Goal: Task Accomplishment & Management: Complete application form

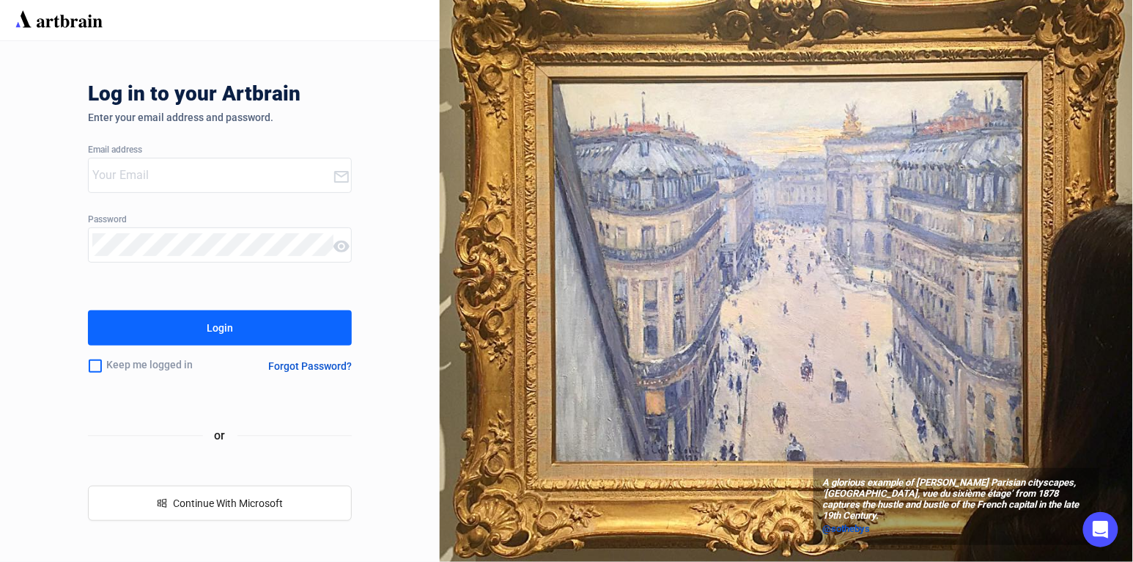
type input "smieske@santafeartauction.com"
click at [219, 322] on div "Login" at bounding box center [220, 327] width 26 height 23
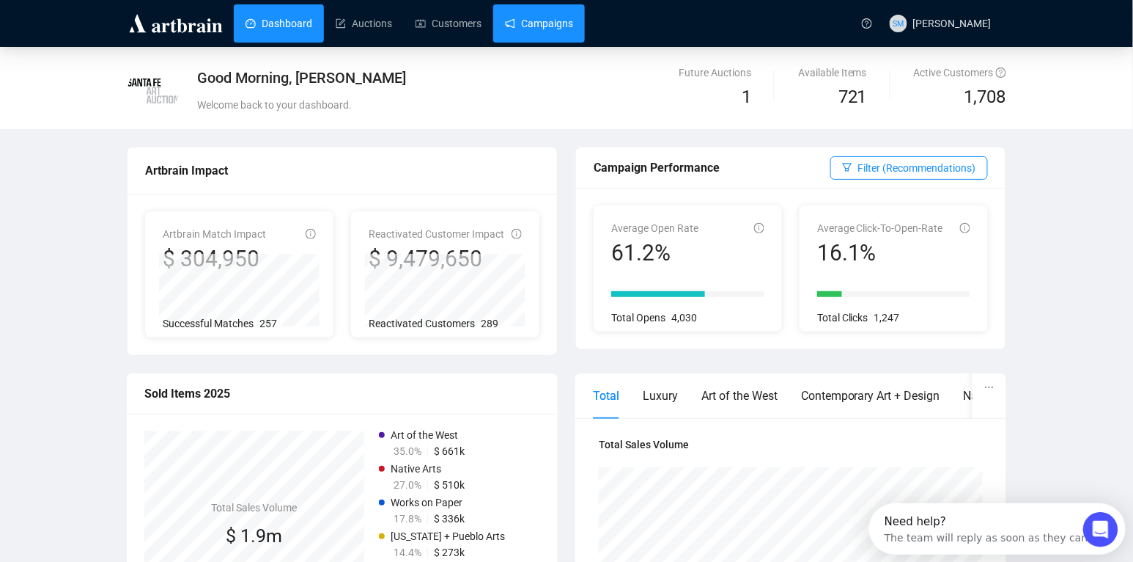
click at [551, 26] on link "Campaigns" at bounding box center [539, 23] width 68 height 38
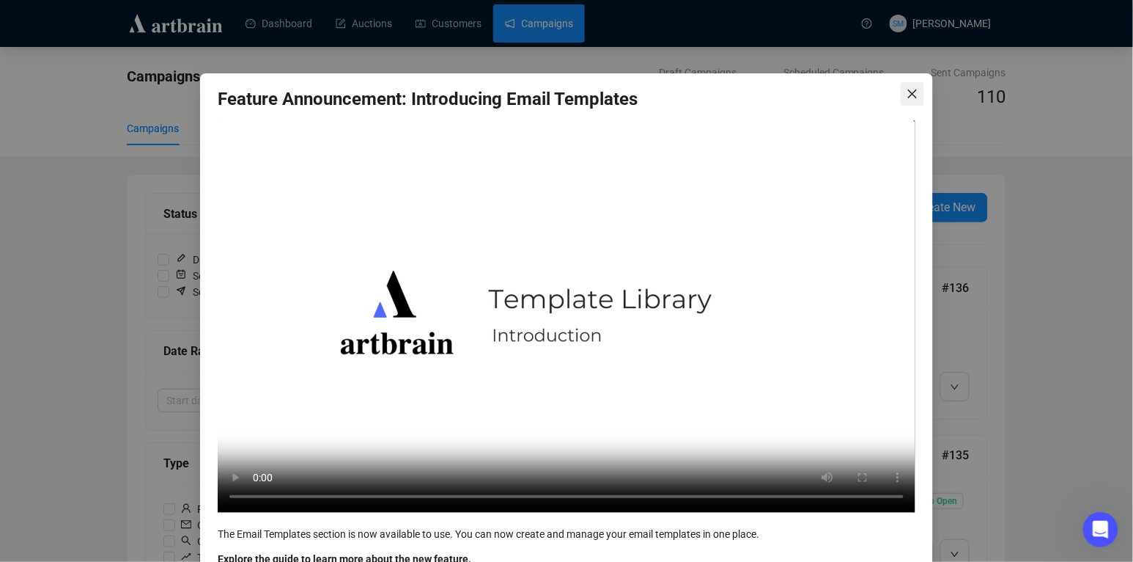
click at [912, 90] on icon "close" at bounding box center [913, 94] width 12 height 12
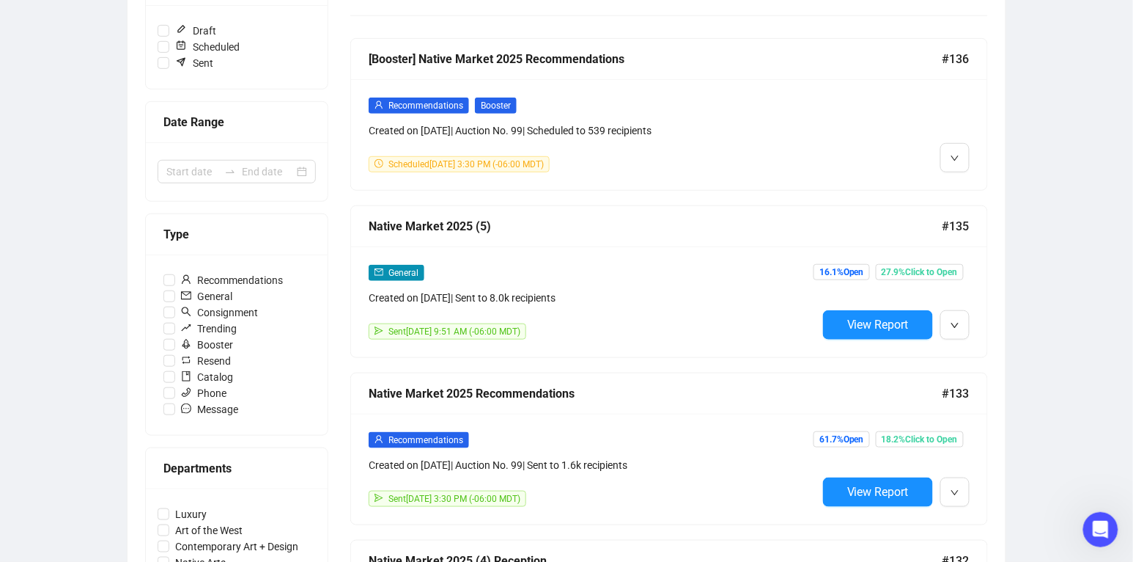
scroll to position [229, 0]
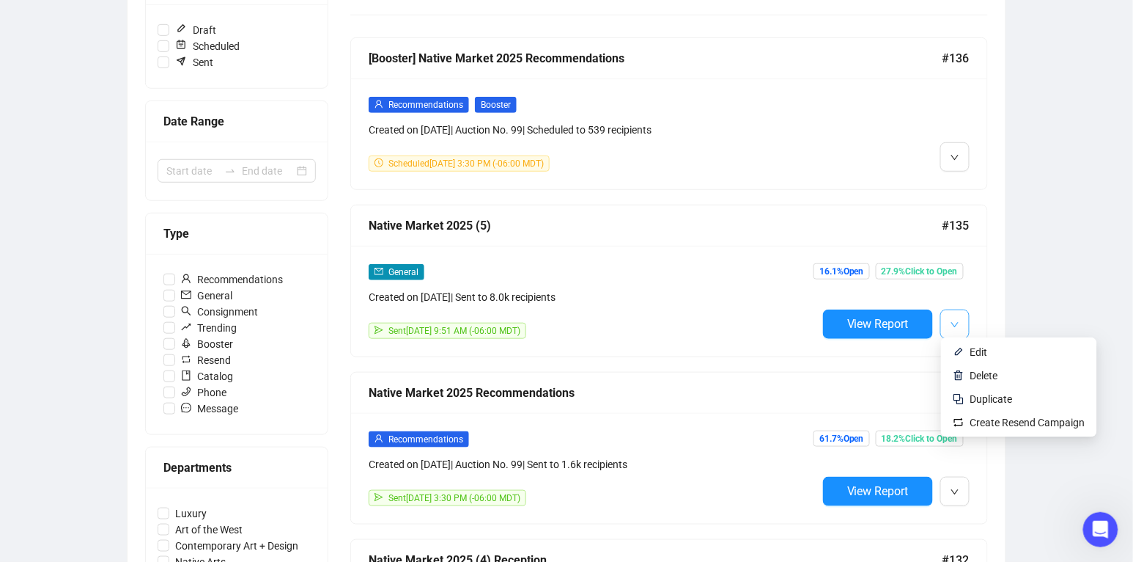
click at [955, 323] on icon "down" at bounding box center [955, 324] width 9 height 9
click at [985, 397] on span "Duplicate" at bounding box center [992, 399] width 43 height 12
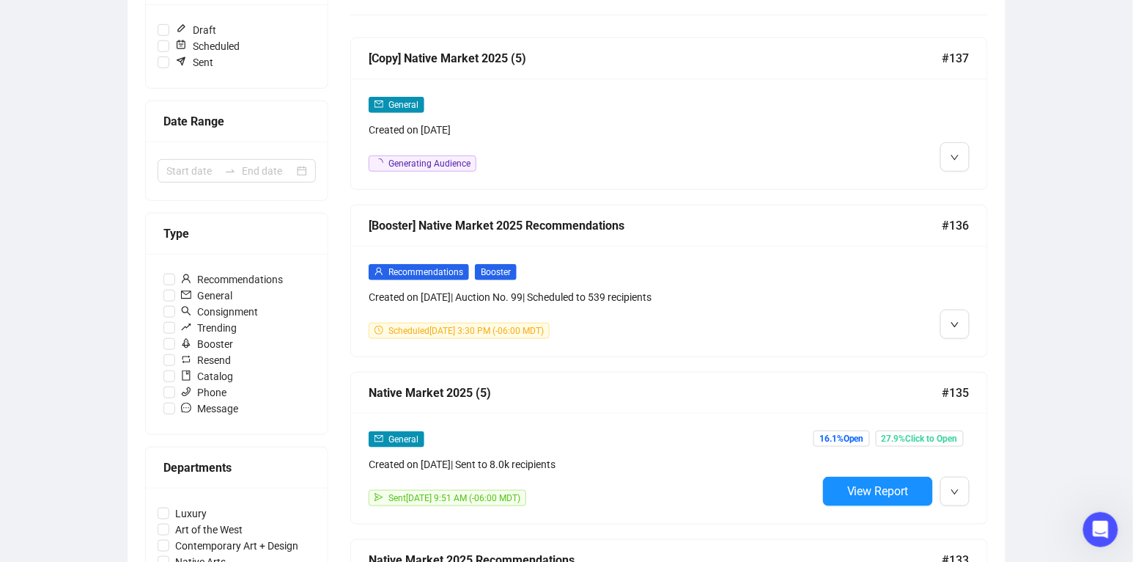
click at [456, 52] on div "[Copy] Native Market 2025 (5)" at bounding box center [656, 58] width 574 height 18
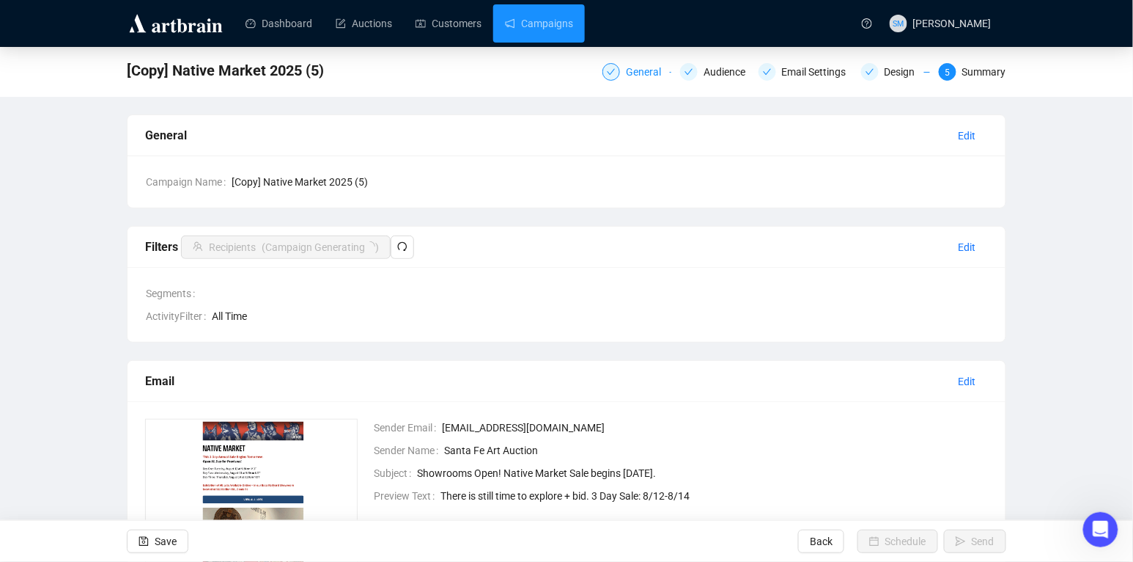
click at [626, 67] on div "General" at bounding box center [648, 72] width 44 height 18
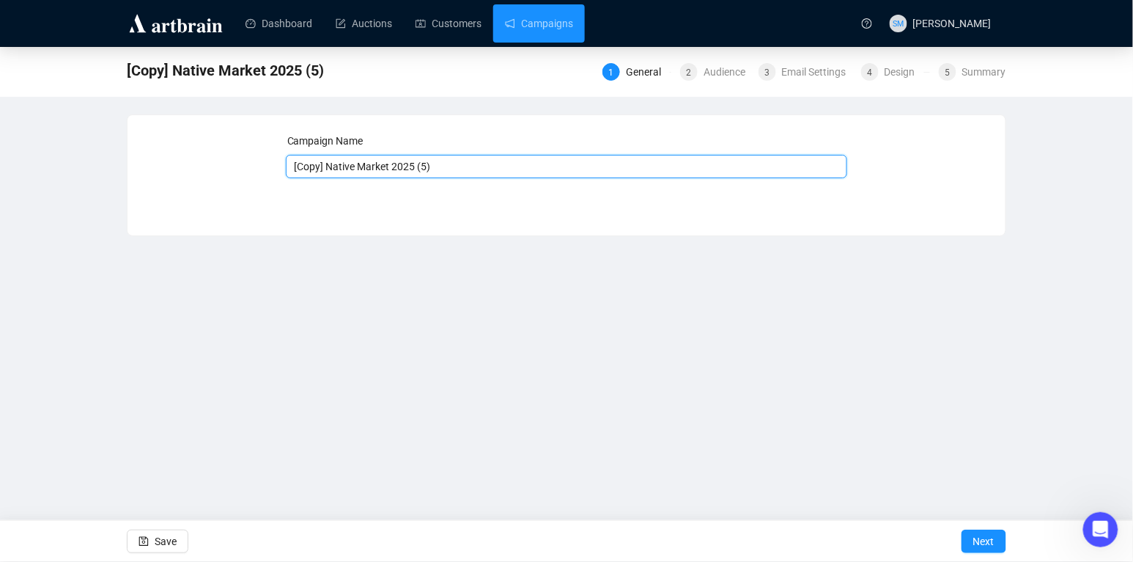
drag, startPoint x: 329, startPoint y: 168, endPoint x: 223, endPoint y: 166, distance: 106.3
click at [223, 166] on div "Campaign Name [Copy] Native Market 2025 (5) Save Next" at bounding box center [566, 164] width 843 height 63
click at [397, 166] on input "Native Market 2025 (5)" at bounding box center [567, 166] width 562 height 23
click at [444, 169] on input "Native Market 2025 (6)" at bounding box center [567, 166] width 562 height 23
type input "Native Market 2025 (6) Day One"
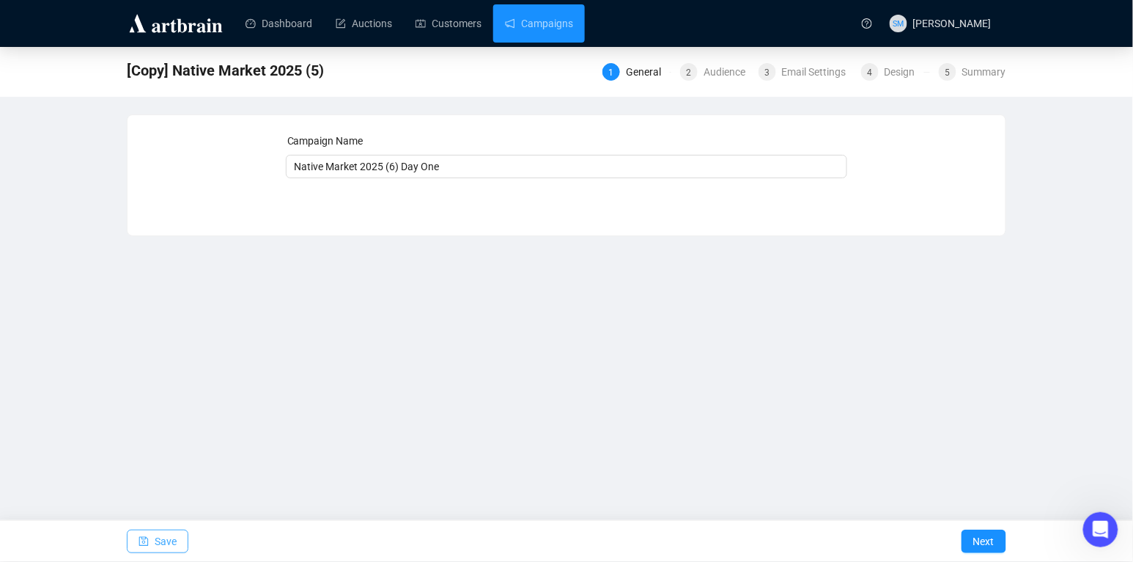
click at [165, 543] on span "Save" at bounding box center [166, 541] width 22 height 41
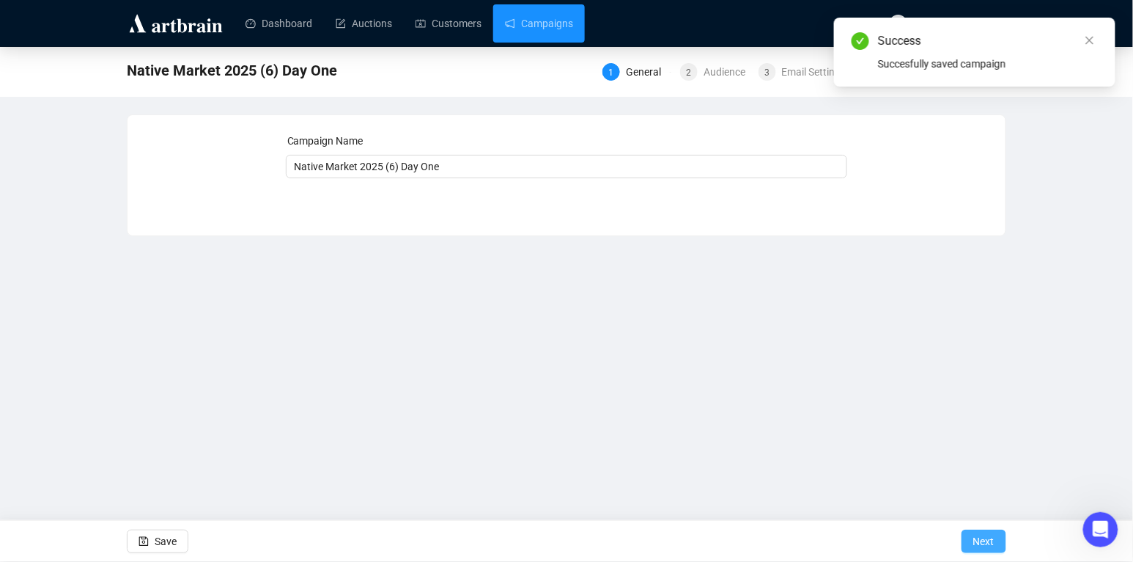
click at [985, 537] on span "Next" at bounding box center [984, 541] width 21 height 41
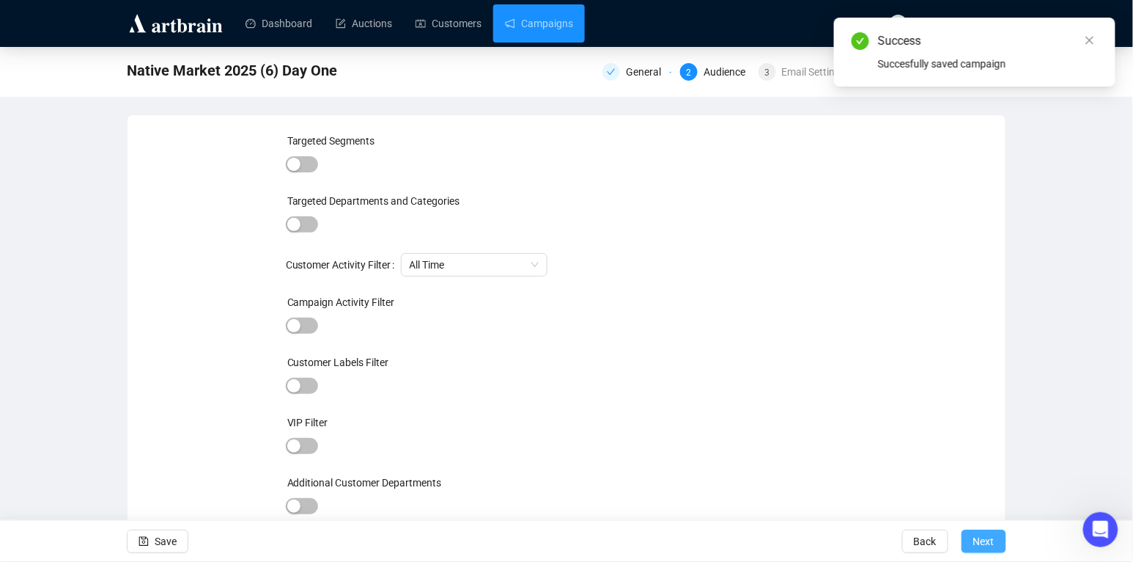
click at [986, 543] on span "Next" at bounding box center [984, 541] width 21 height 41
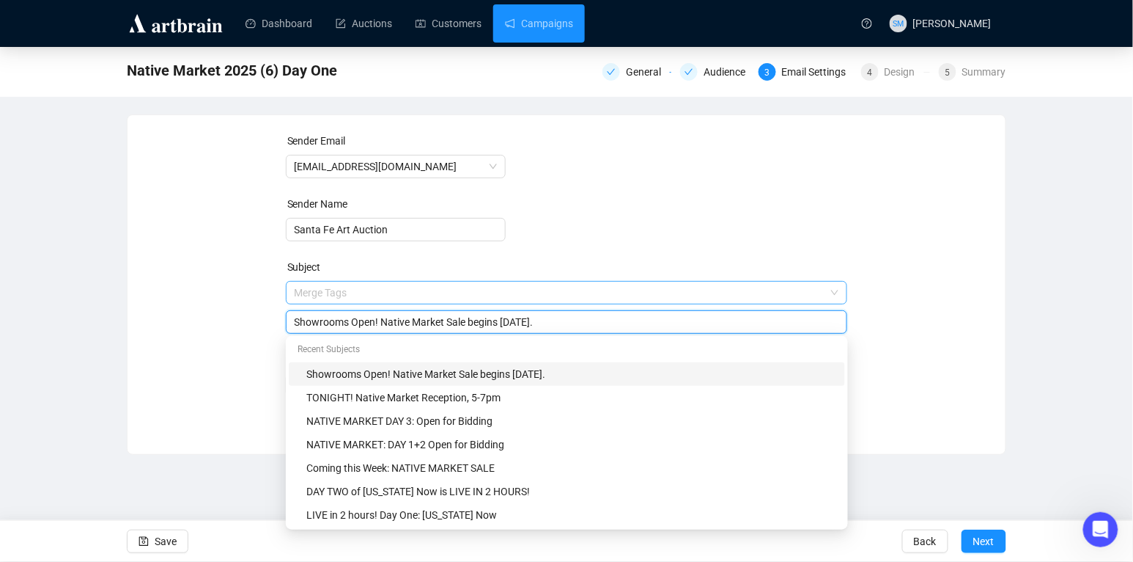
drag, startPoint x: 383, startPoint y: 290, endPoint x: 287, endPoint y: 290, distance: 96.8
click at [287, 290] on span "Merge Tags Showrooms Open! Native Market Sale begins Tomorrow." at bounding box center [567, 307] width 562 height 41
drag, startPoint x: 293, startPoint y: 318, endPoint x: 382, endPoint y: 320, distance: 89.5
click at [382, 320] on div "Showrooms Open! Native Market Sale begins Tomorrow." at bounding box center [567, 321] width 562 height 23
drag, startPoint x: 382, startPoint y: 320, endPoint x: 284, endPoint y: 325, distance: 97.6
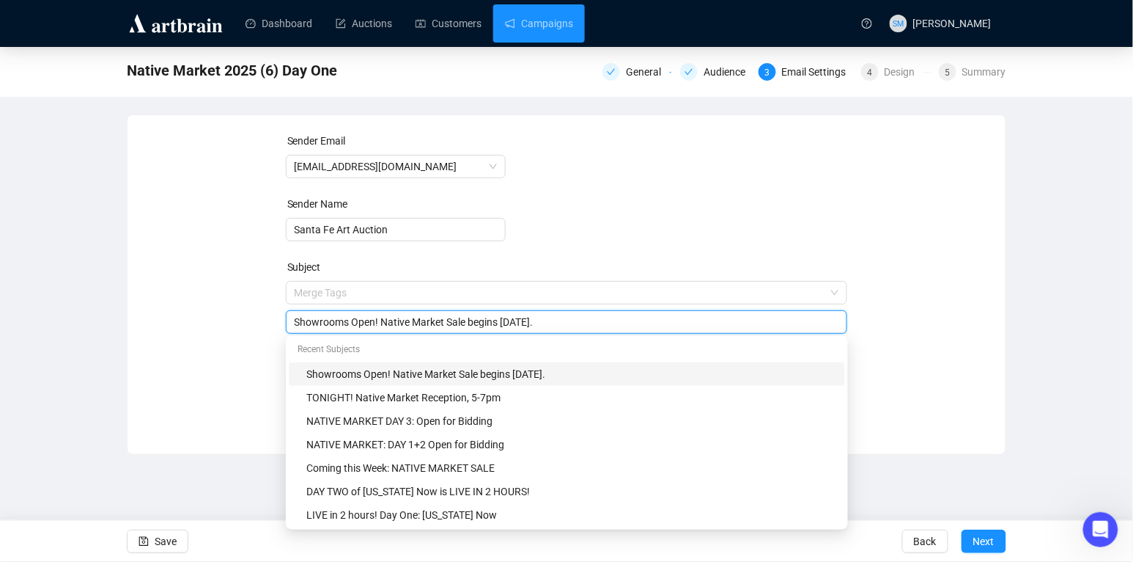
click at [284, 325] on div "Sender Email info@santafeartauction.com Sender Name Santa Fe Art Auction Subjec…" at bounding box center [566, 274] width 843 height 282
click at [375, 320] on input "Live in 2 Hours! Native Market Sale begins Tomorrow." at bounding box center [567, 322] width 545 height 16
drag, startPoint x: 558, startPoint y: 319, endPoint x: 440, endPoint y: 318, distance: 118.0
click at [440, 318] on input "Live in 2 Hours! Native Market Sale begins Tomorrow." at bounding box center [567, 322] width 545 height 16
type input "Live in 2 Hours! Native Market Day One."
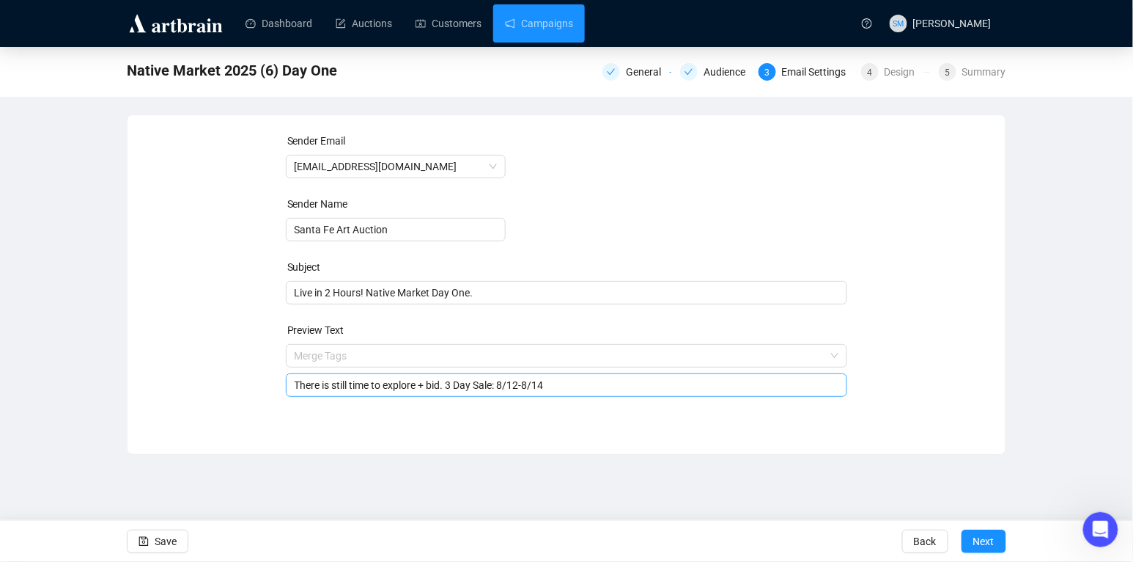
click at [379, 388] on input "There is still time to explore + bid. 3 Day Sale: 8/12-8/14" at bounding box center [567, 385] width 545 height 16
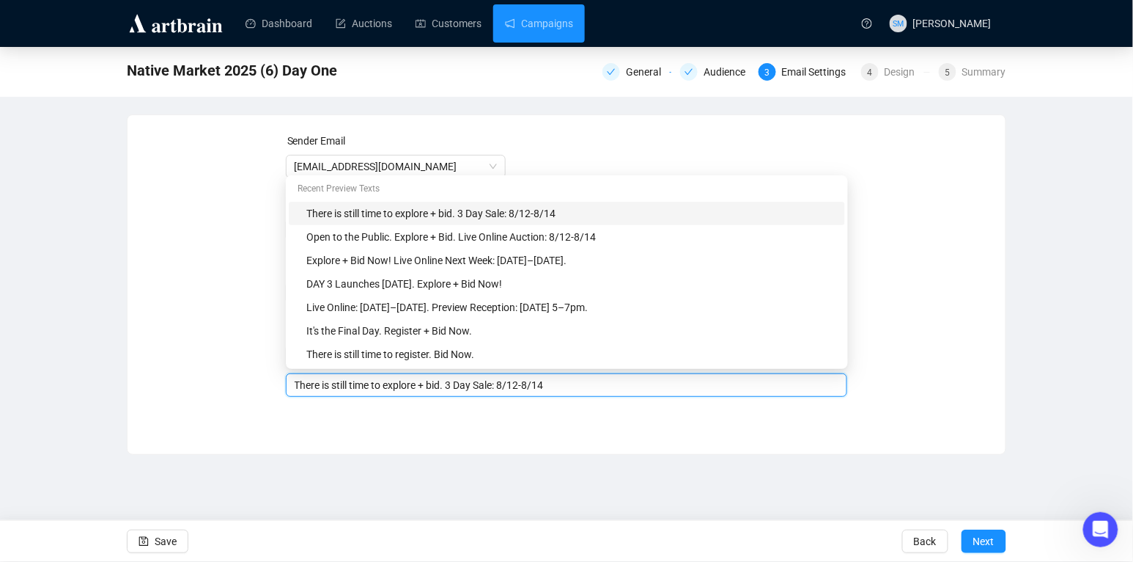
click at [464, 383] on input "There is still time to explore + bid. 3 Day Sale: 8/12-8/14" at bounding box center [567, 385] width 545 height 16
drag, startPoint x: 560, startPoint y: 383, endPoint x: 280, endPoint y: 380, distance: 280.1
click at [280, 380] on div "Sender Email info@santafeartauction.com Sender Name Santa Fe Art Auction Subjec…" at bounding box center [566, 274] width 843 height 282
drag, startPoint x: 534, startPoint y: 384, endPoint x: 521, endPoint y: 384, distance: 13.2
click at [521, 384] on input "Join us live online at 9:30am MDT. Day One: Lots 1 – 255)" at bounding box center [567, 385] width 545 height 16
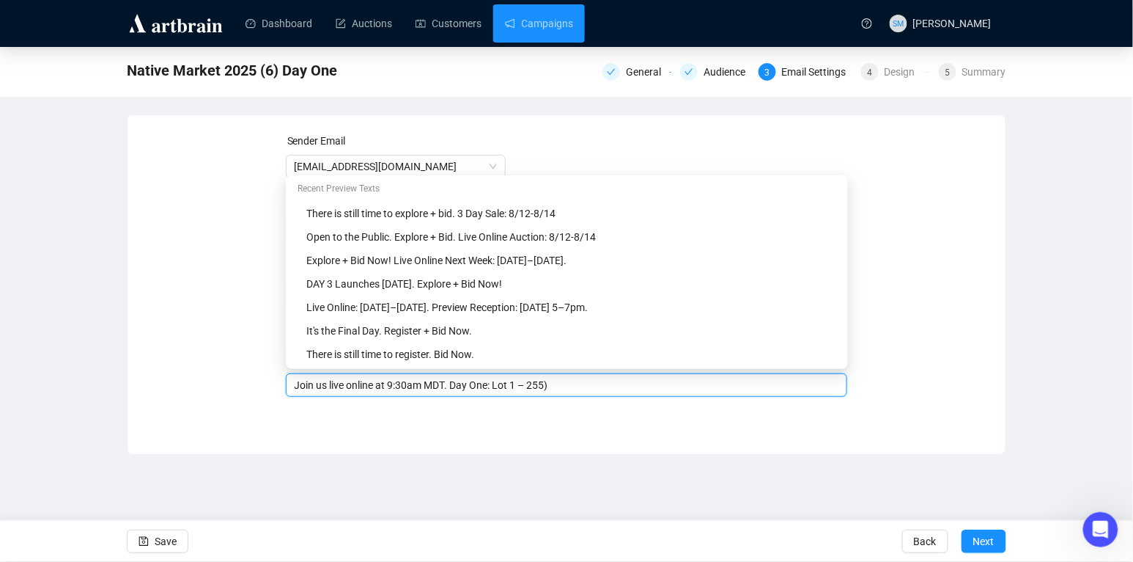
click at [540, 383] on input "Join us live online at 9:30am MDT. Day One: Lot 1 – 255)" at bounding box center [567, 385] width 545 height 16
click at [932, 304] on div "Sender Email info@santafeartauction.com Sender Name Santa Fe Art Auction Subjec…" at bounding box center [566, 274] width 843 height 282
click at [459, 383] on input "Join us live online at 9:30am MDT. Day One: Lot 1 – Lot 255)" at bounding box center [567, 385] width 545 height 16
click at [609, 383] on input "Join us live online at 9:30am MDT. Day One: Lot 1 – Lot 255)" at bounding box center [567, 385] width 545 height 16
click at [520, 383] on input "Join us live online at 9:30am MDT. Day One: Lot 1 – Lot 255" at bounding box center [567, 385] width 545 height 16
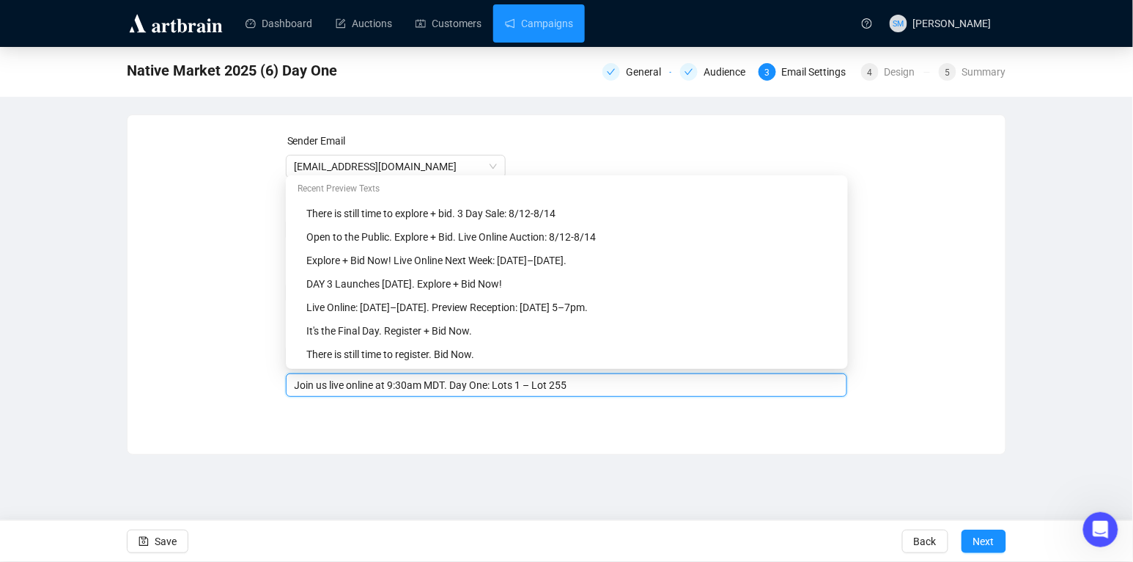
drag, startPoint x: 563, startPoint y: 381, endPoint x: 543, endPoint y: 380, distance: 19.8
click at [543, 380] on input "Join us live online at 9:30am MDT. Day One: Lots 1 – Lot 255" at bounding box center [567, 385] width 545 height 16
click at [590, 379] on input "Join us live online at 9:30am MDT. Day One: Lots 1 – 255" at bounding box center [567, 385] width 545 height 16
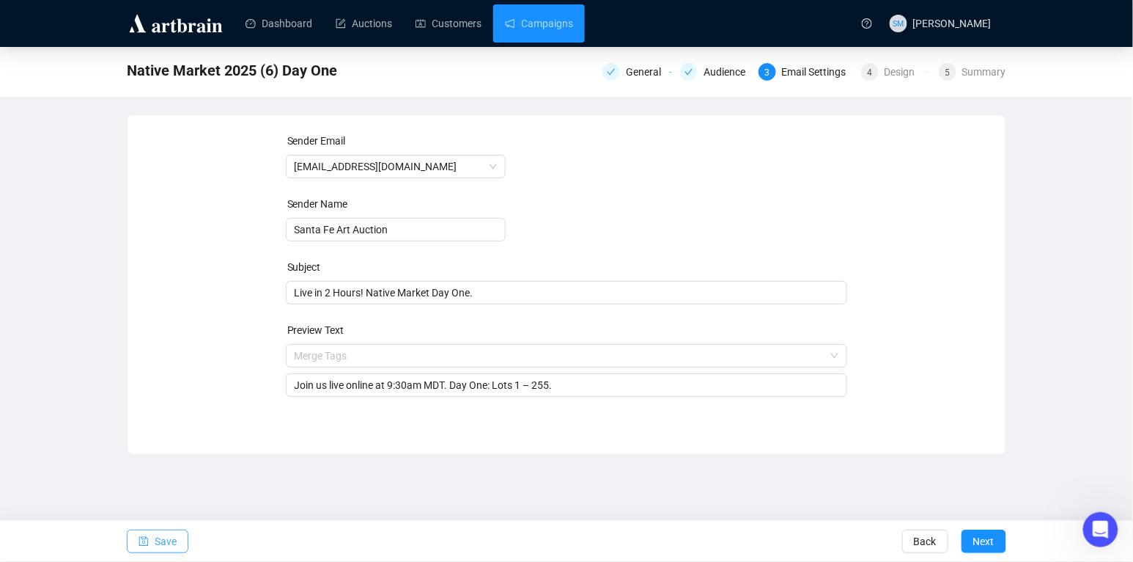
click at [175, 540] on span "Save" at bounding box center [166, 541] width 22 height 41
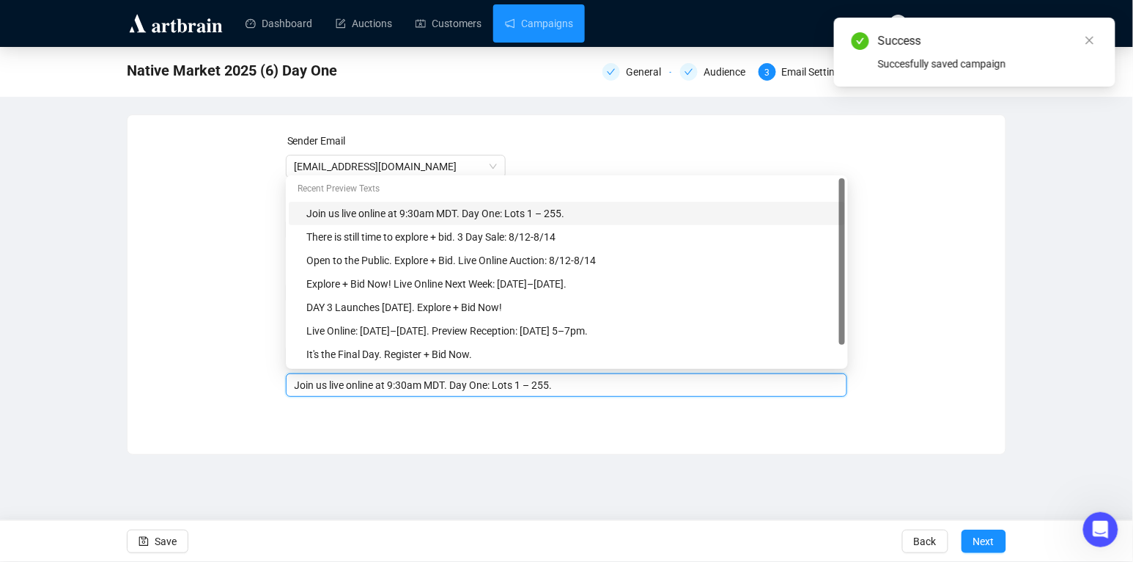
click at [507, 383] on input "Join us live online at 9:30am MDT. Day One: Lots 1 – 255." at bounding box center [567, 385] width 545 height 16
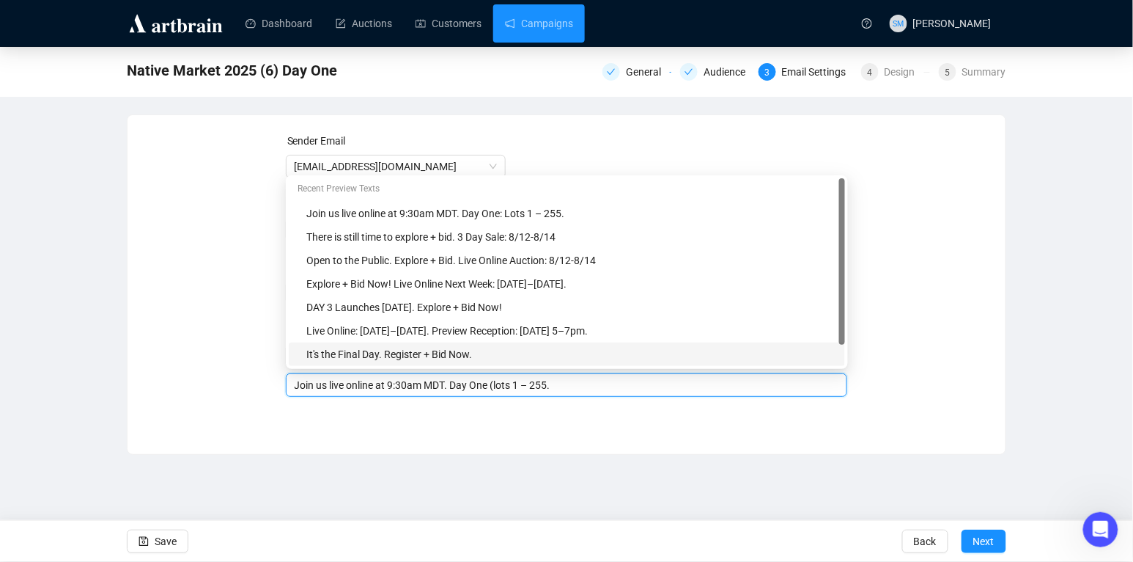
click at [572, 381] on input "Join us live online at 9:30am MDT. Day One (lots 1 – 255." at bounding box center [567, 385] width 545 height 16
click at [510, 383] on input "Join us live online at 9:30am MDT. Day One (lots 1 – 255.)." at bounding box center [567, 385] width 545 height 16
click at [526, 385] on input "Join us live online at 9:30am MDT. Day One (Lots 1 – 255.)." at bounding box center [567, 385] width 545 height 16
type input "Join us live online at 9:30am MDT. Day One (Lots 1 – 255.)."
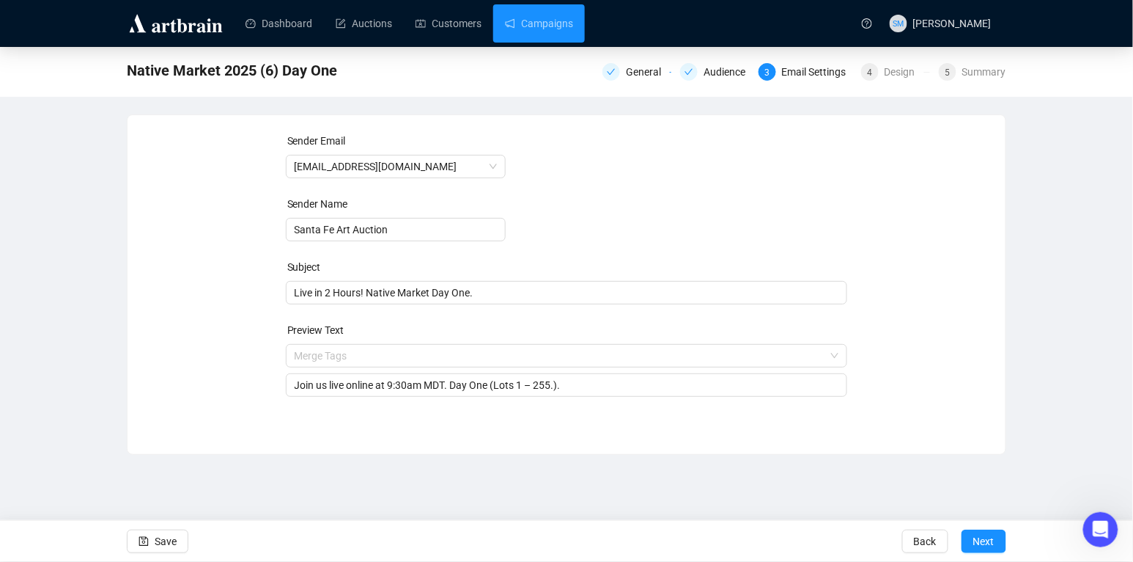
click at [731, 481] on div "Dashboard Auctions Customers Campaigns SM Shane Mieske Native Market 2025 (6) D…" at bounding box center [566, 281] width 1133 height 562
click at [161, 532] on span "Save" at bounding box center [166, 541] width 22 height 41
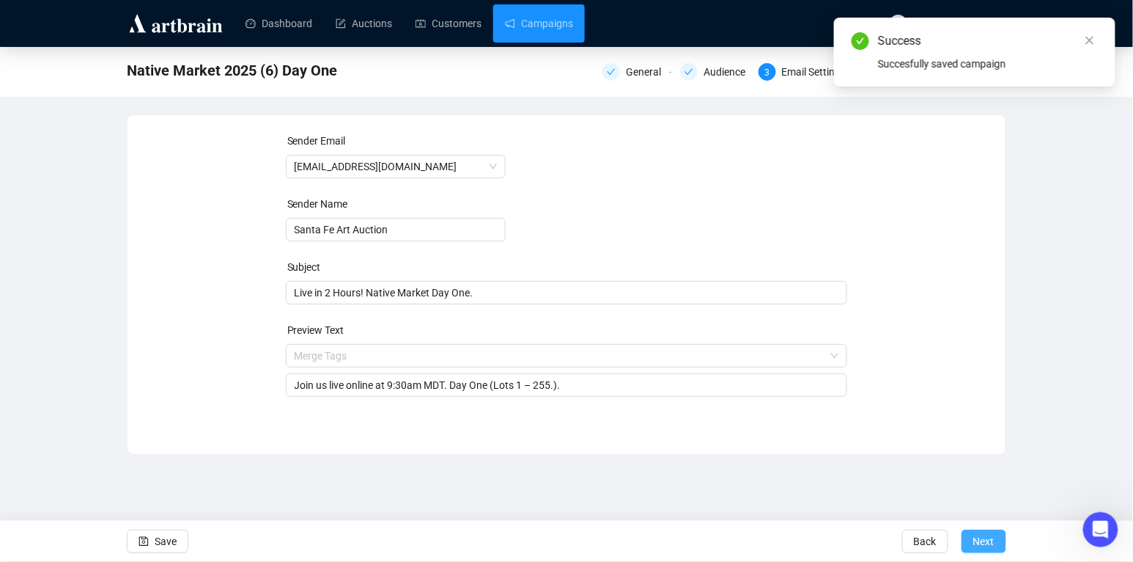
click at [982, 544] on span "Next" at bounding box center [984, 541] width 21 height 41
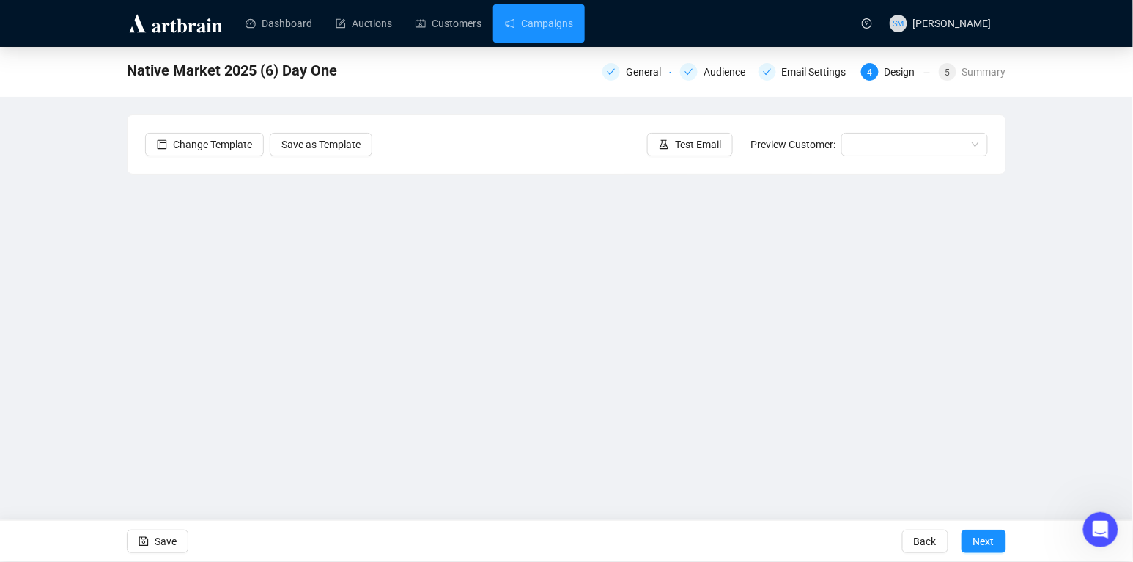
click at [1015, 372] on div "Native Market 2025 (6) Day One General Audience Email Settings 4 Design 5 Summa…" at bounding box center [566, 294] width 1133 height 494
click at [153, 538] on button "Save" at bounding box center [158, 540] width 62 height 23
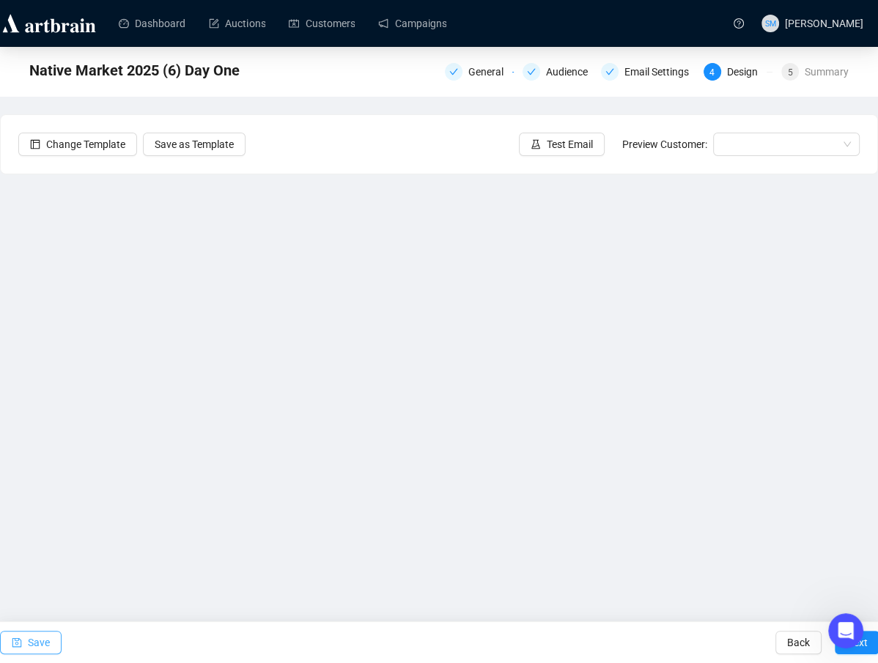
click at [37, 561] on span "Save" at bounding box center [39, 642] width 22 height 41
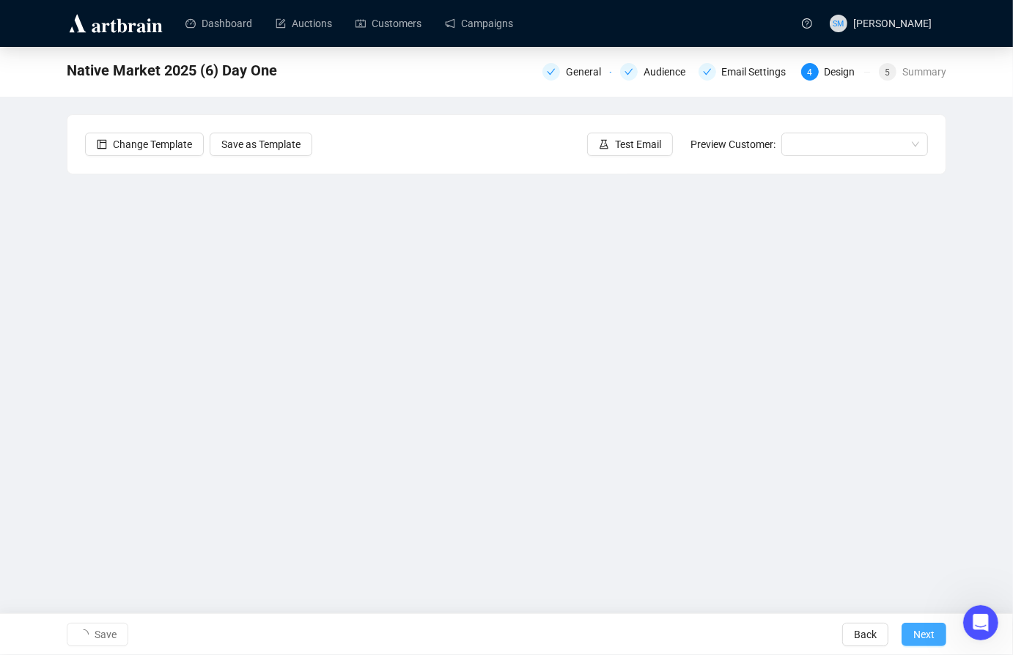
click at [926, 561] on span "Next" at bounding box center [923, 634] width 21 height 41
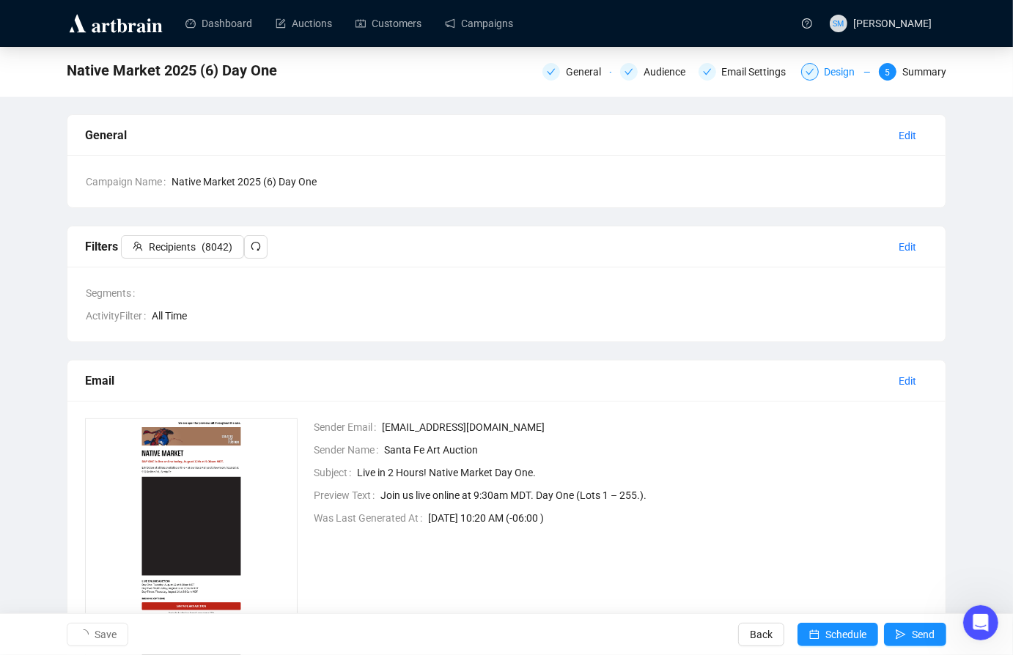
click at [830, 74] on div "Design" at bounding box center [845, 72] width 40 height 18
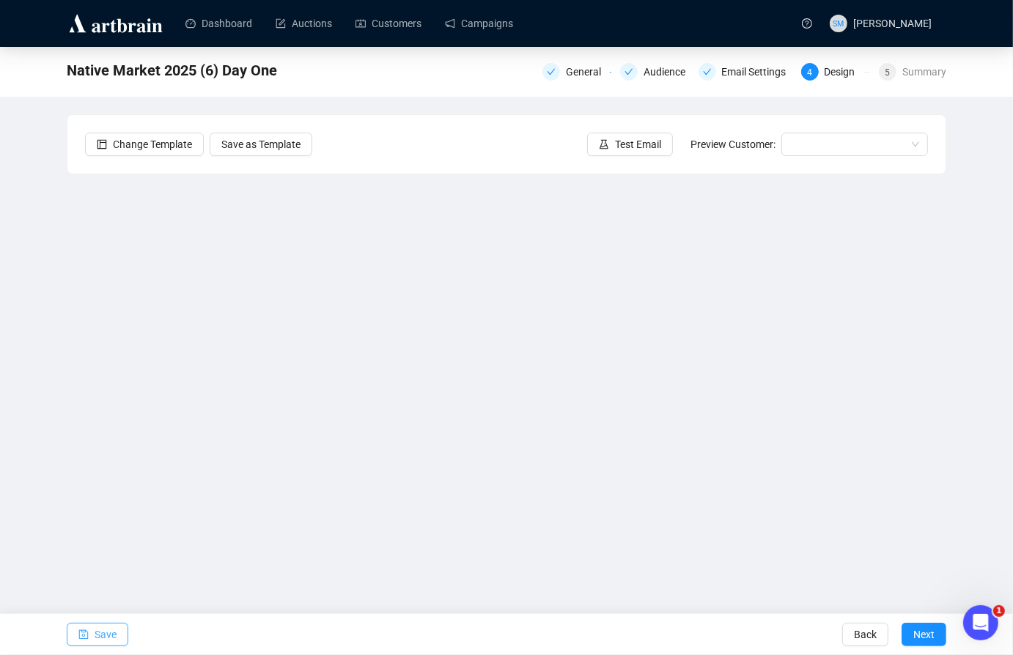
click at [103, 636] on span "Save" at bounding box center [106, 634] width 22 height 41
click at [88, 632] on icon "save" at bounding box center [83, 635] width 10 height 10
click at [112, 629] on span "Save" at bounding box center [106, 634] width 22 height 41
click at [113, 633] on span "Save" at bounding box center [106, 634] width 22 height 41
click at [105, 640] on span "Save" at bounding box center [106, 634] width 22 height 41
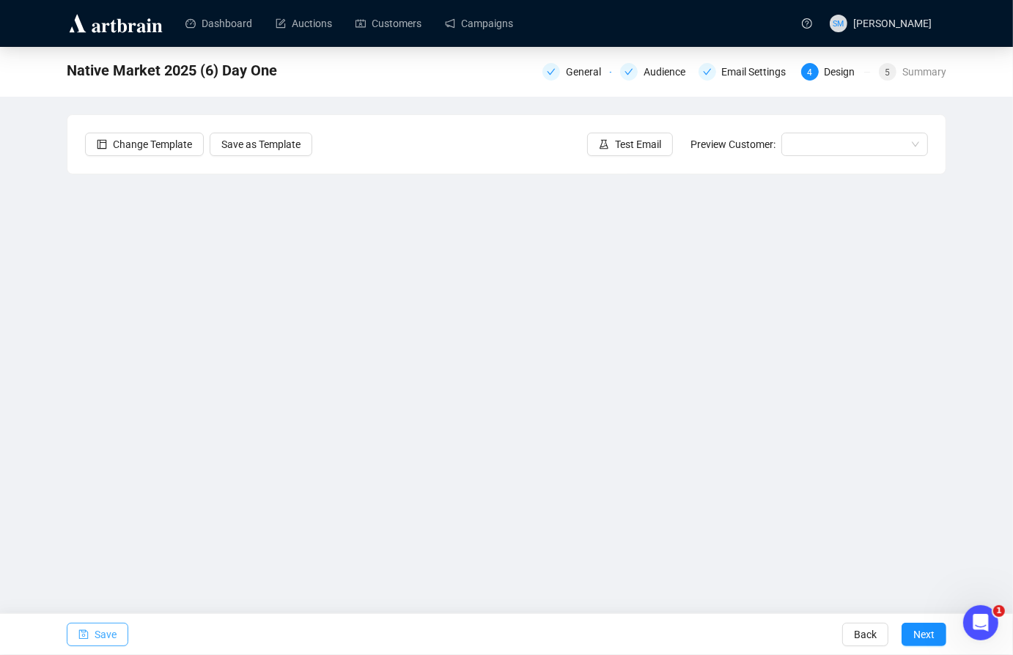
click at [119, 633] on button "Save" at bounding box center [98, 634] width 62 height 23
click at [106, 638] on span "Save" at bounding box center [106, 634] width 22 height 41
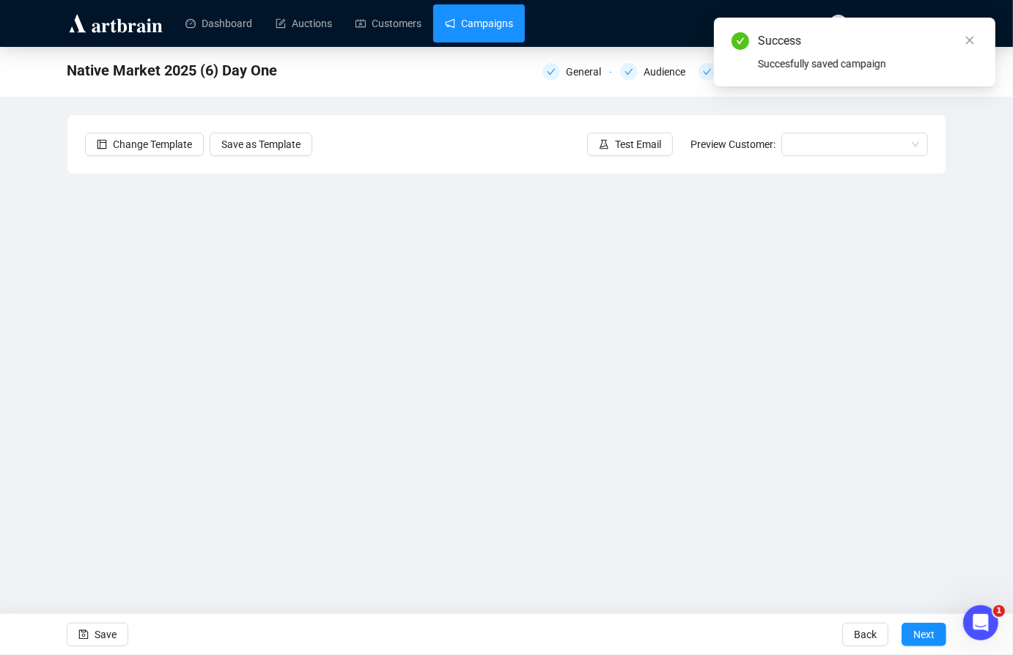
click at [473, 26] on link "Campaigns" at bounding box center [479, 23] width 68 height 38
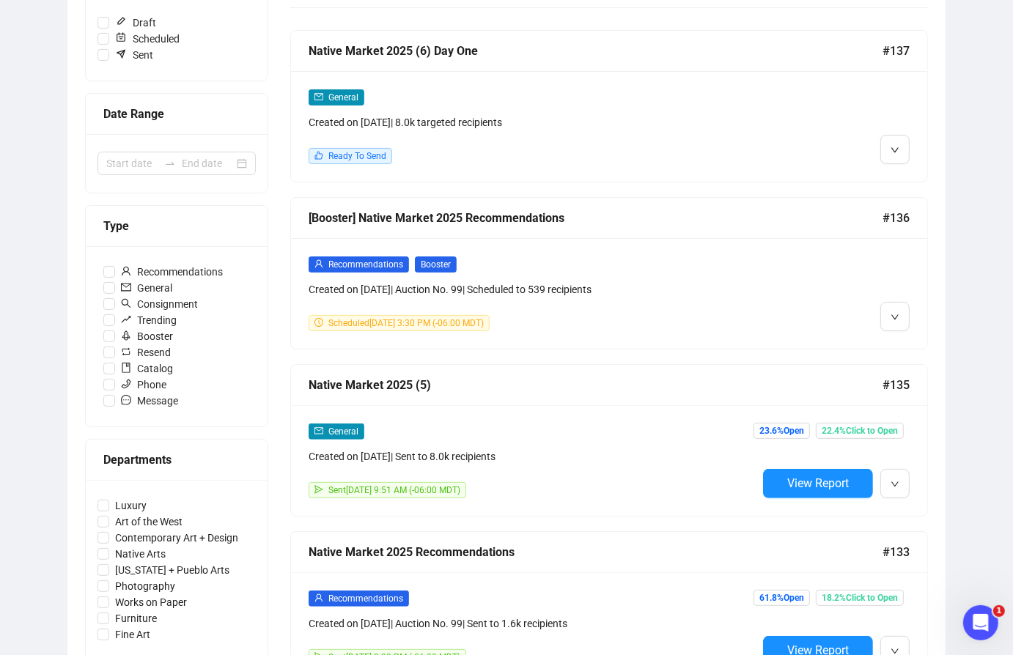
scroll to position [239, 0]
